Goal: Find contact information: Find contact information

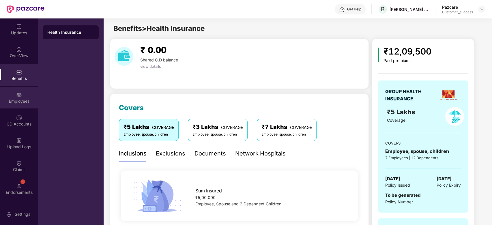
click at [21, 89] on div "Employees" at bounding box center [19, 98] width 38 height 22
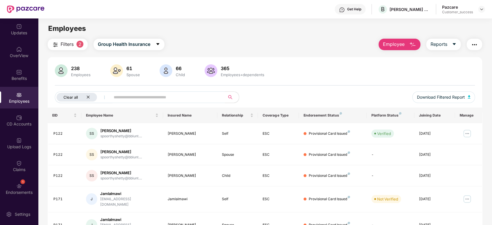
click at [87, 98] on icon "close" at bounding box center [88, 97] width 4 height 4
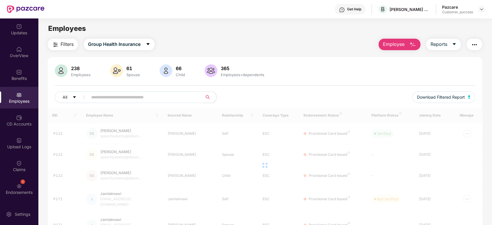
click at [145, 97] on input "text" at bounding box center [143, 97] width 104 height 9
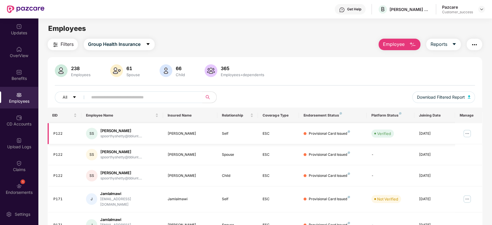
drag, startPoint x: 135, startPoint y: 129, endPoint x: 100, endPoint y: 130, distance: 35.2
click at [100, 130] on div "SS [PERSON_NAME] spoorthyshetty@bblunt...." at bounding box center [122, 134] width 72 height 12
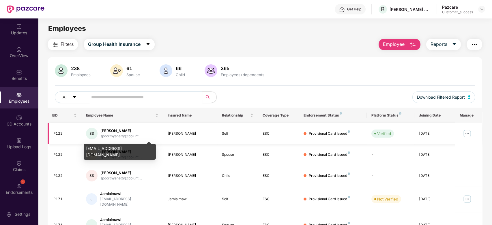
click at [118, 137] on div "spoorthyshetty@bblunt...." at bounding box center [121, 136] width 42 height 5
drag, startPoint x: 87, startPoint y: 149, endPoint x: 139, endPoint y: 147, distance: 52.8
click at [139, 147] on div "[EMAIL_ADDRESS][DOMAIN_NAME]" at bounding box center [120, 152] width 72 height 16
copy div "[EMAIL_ADDRESS][DOMAIN_NAME]"
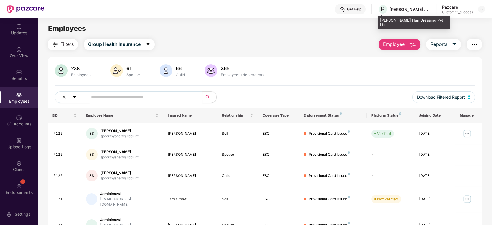
click at [390, 9] on div "[PERSON_NAME] Hair Dressing Pvt Ltd" at bounding box center [410, 9] width 40 height 5
click at [387, 7] on span "B" at bounding box center [383, 9] width 10 height 10
drag, startPoint x: 380, startPoint y: 23, endPoint x: 443, endPoint y: 19, distance: 62.7
click at [443, 19] on div "[PERSON_NAME] Hair Dressing Pvt Ltd" at bounding box center [414, 23] width 72 height 14
copy div "[PERSON_NAME] Hair Dressing Pvt Ltd"
